Goal: Find specific page/section: Find specific page/section

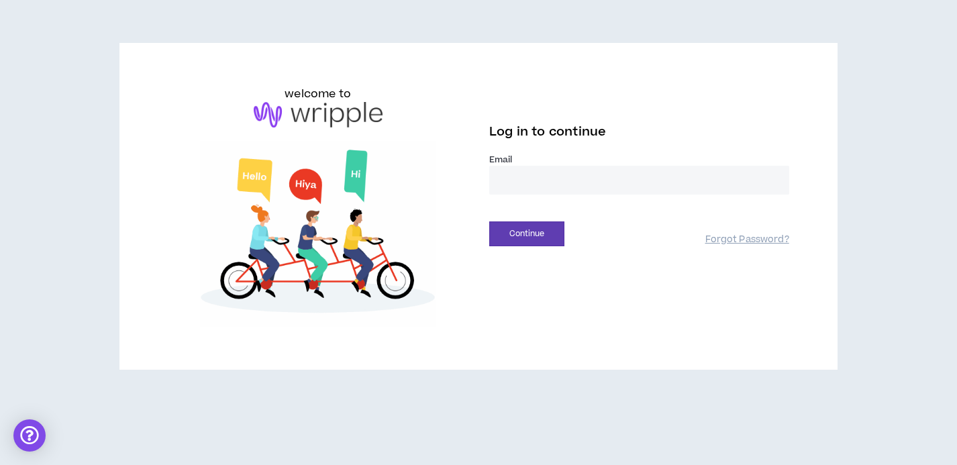
click at [601, 183] on input "email" at bounding box center [639, 180] width 300 height 29
type input "**********"
click at [538, 228] on button "Continue" at bounding box center [526, 234] width 75 height 25
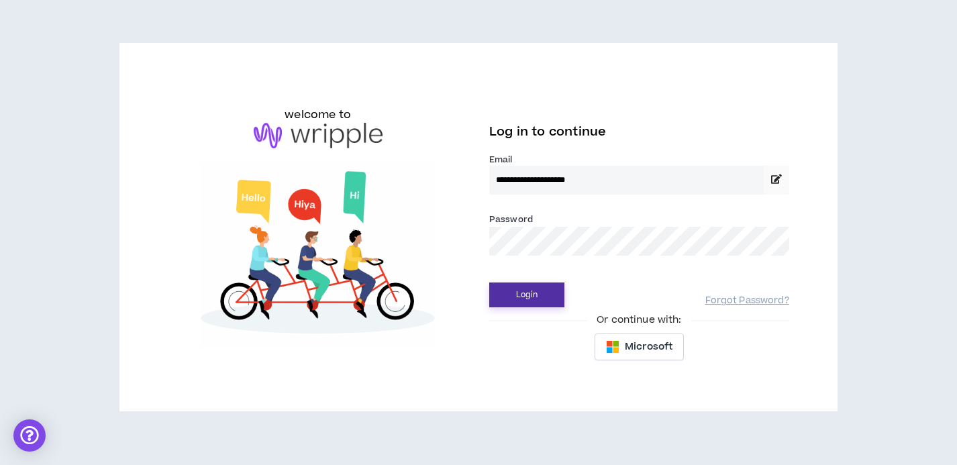
click at [524, 295] on button "Login" at bounding box center [526, 295] width 75 height 25
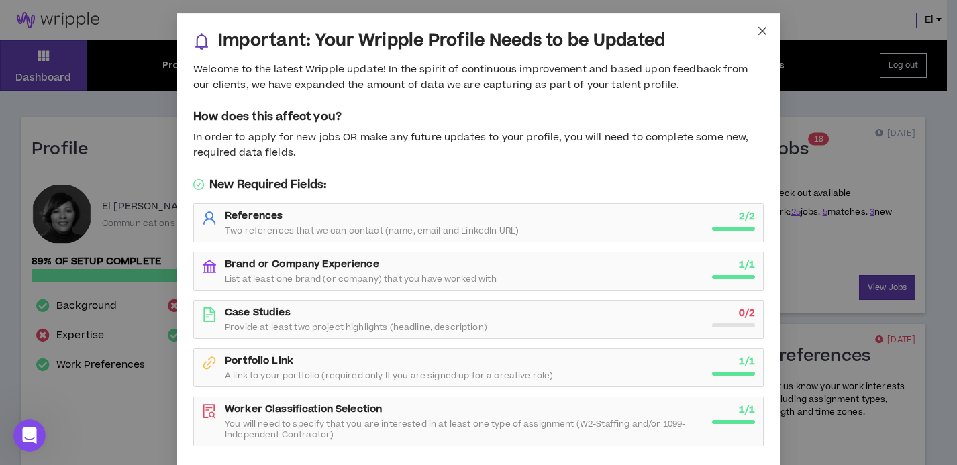
click at [762, 30] on icon "close" at bounding box center [762, 31] width 11 height 11
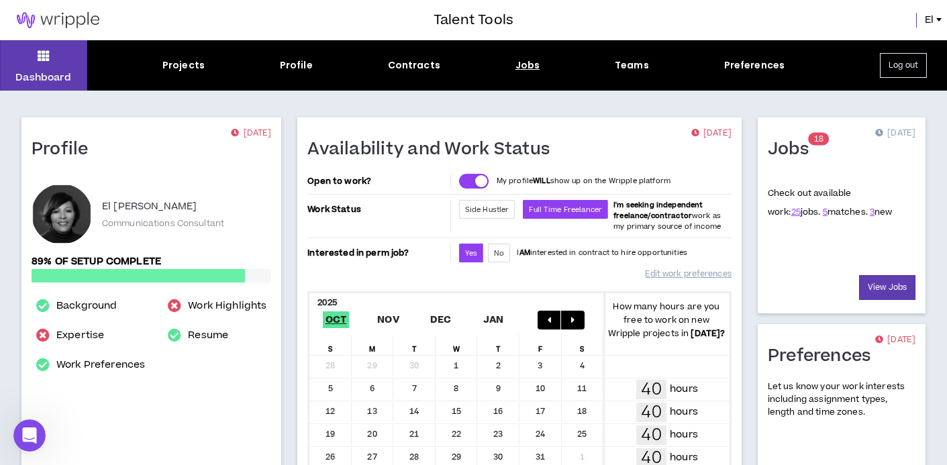
click at [529, 62] on div "Jobs" at bounding box center [528, 65] width 25 height 14
